Goal: Information Seeking & Learning: Learn about a topic

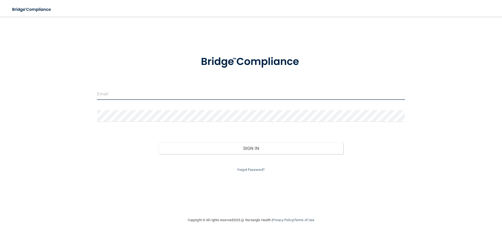
click at [151, 93] on input "email" at bounding box center [251, 94] width 308 height 12
type input "[EMAIL_ADDRESS][DOMAIN_NAME]"
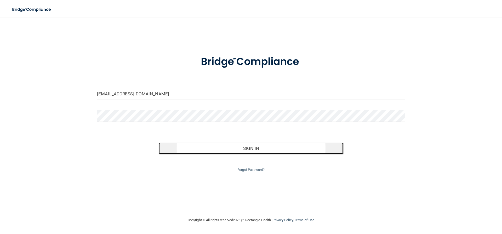
click at [256, 148] on button "Sign In" at bounding box center [251, 148] width 185 height 12
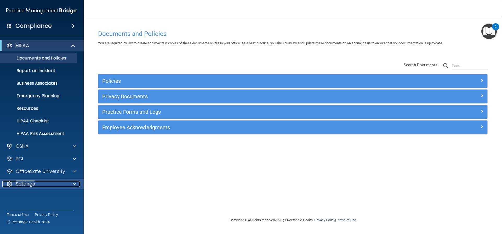
click at [73, 184] on span at bounding box center [74, 183] width 3 height 6
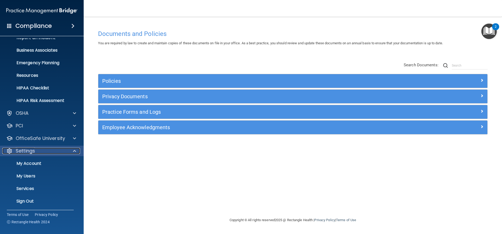
scroll to position [34, 0]
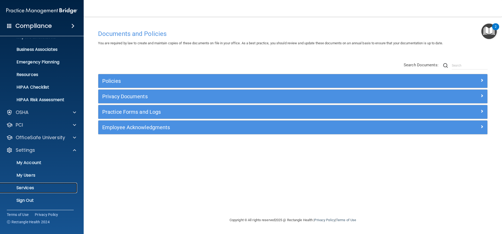
click at [38, 186] on p "Services" at bounding box center [38, 187] width 71 height 5
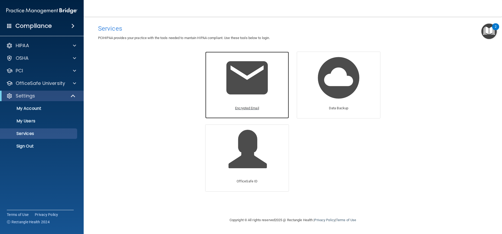
click at [244, 107] on p "Encrypted Email" at bounding box center [247, 108] width 24 height 6
